Goal: Task Accomplishment & Management: Manage account settings

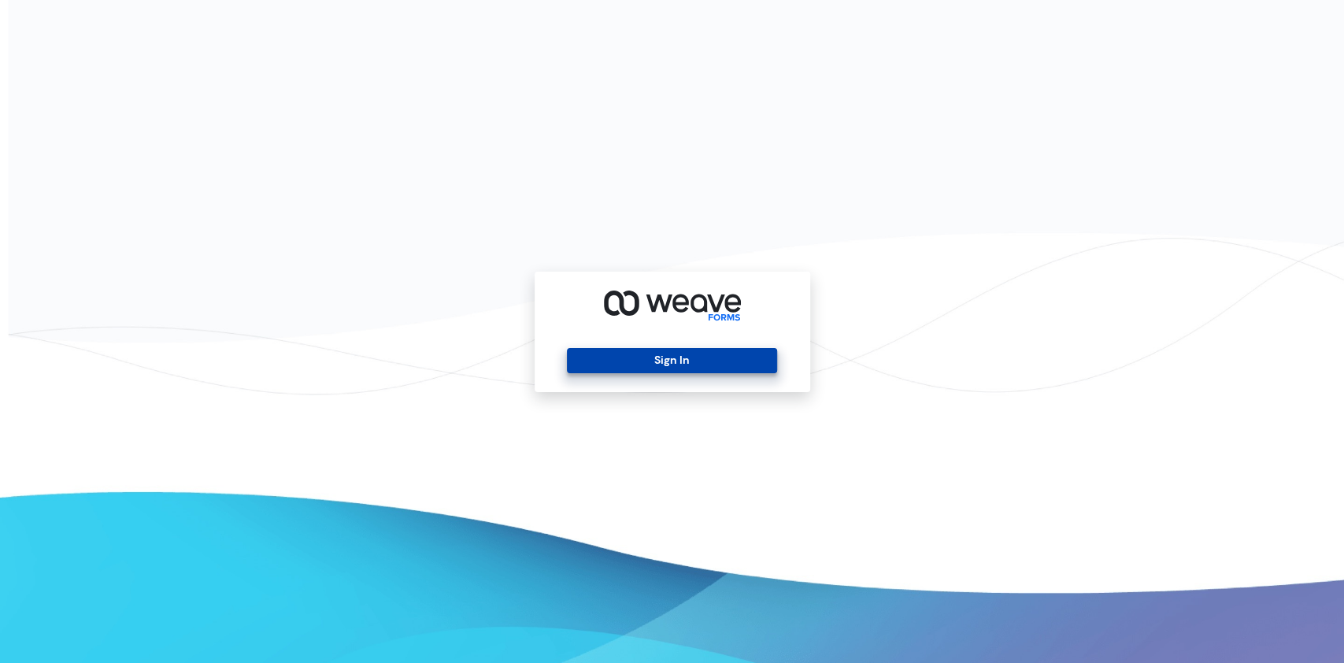
click at [619, 364] on button "Sign In" at bounding box center [672, 360] width 210 height 25
